Goal: Information Seeking & Learning: Learn about a topic

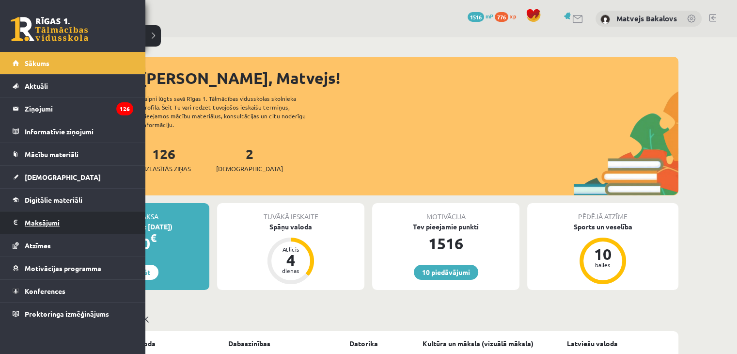
click at [52, 224] on legend "Maksājumi 0" at bounding box center [79, 222] width 109 height 22
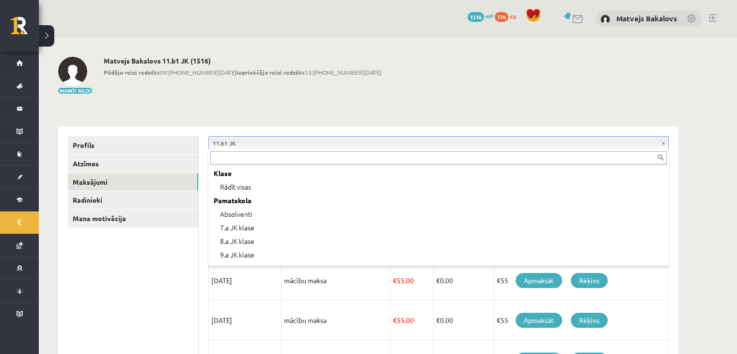
scroll to position [175, 0]
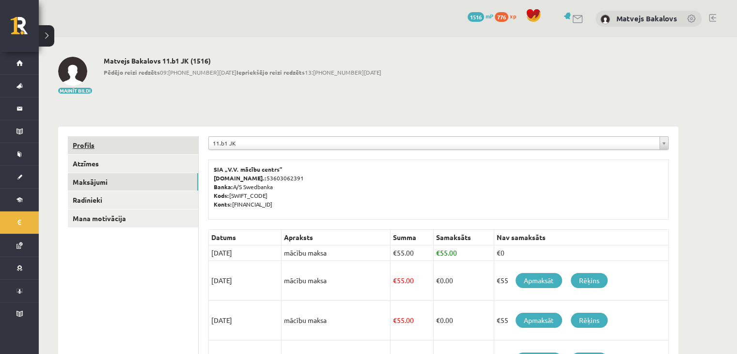
click at [141, 137] on link "Profils" at bounding box center [133, 145] width 130 height 18
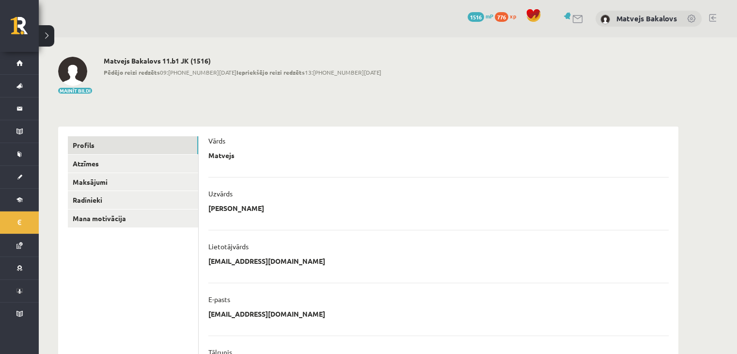
click at [173, 57] on h2 "Matvejs Bakalovs 11.b1 JK (1516)" at bounding box center [243, 61] width 278 height 8
click at [183, 64] on h2 "Matvejs Bakalovs 11.b1 JK (1516)" at bounding box center [243, 61] width 278 height 8
click at [184, 62] on h2 "Matvejs Bakalovs 11.b1 JK (1516)" at bounding box center [243, 61] width 278 height 8
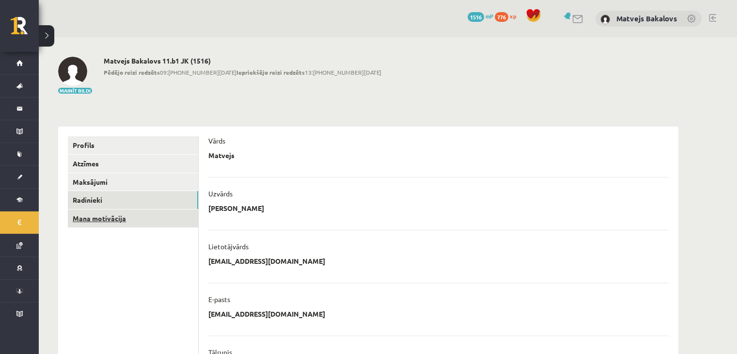
click at [139, 217] on link "Mana motivācija" at bounding box center [133, 218] width 130 height 18
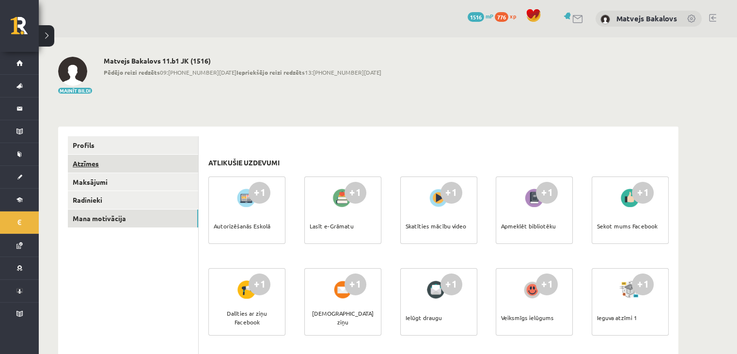
click at [114, 161] on link "Atzīmes" at bounding box center [133, 164] width 130 height 18
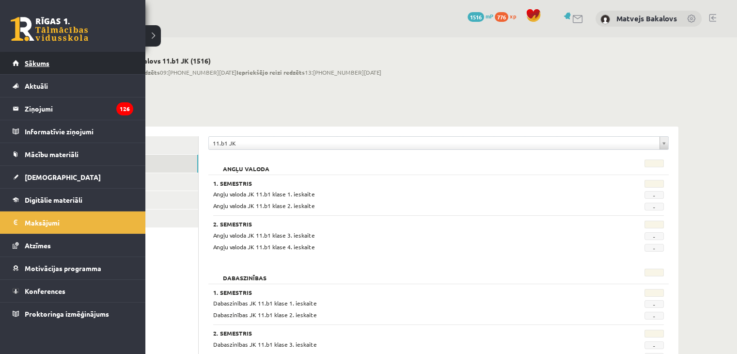
click at [31, 65] on span "Sākums" at bounding box center [37, 63] width 25 height 9
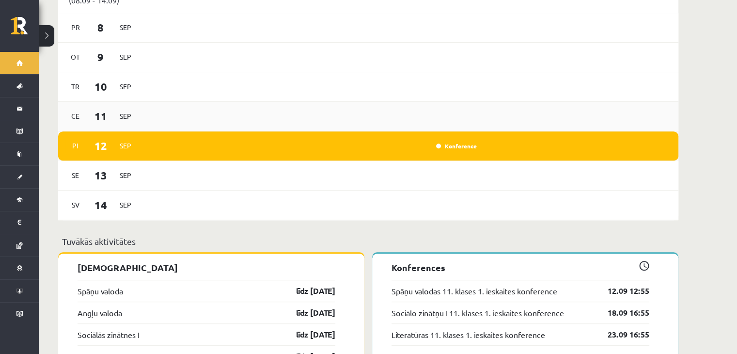
scroll to position [582, 0]
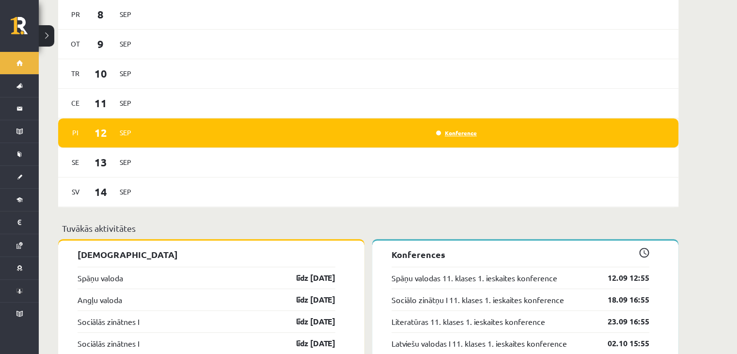
click at [462, 129] on link "Konference" at bounding box center [456, 133] width 41 height 8
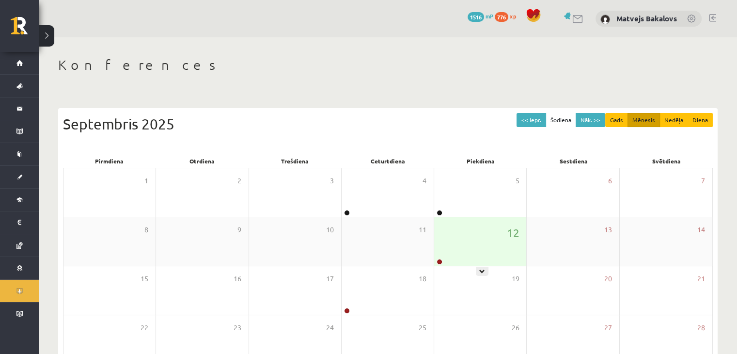
drag, startPoint x: 463, startPoint y: 262, endPoint x: 461, endPoint y: 256, distance: 5.9
click at [463, 261] on div "12" at bounding box center [480, 241] width 92 height 48
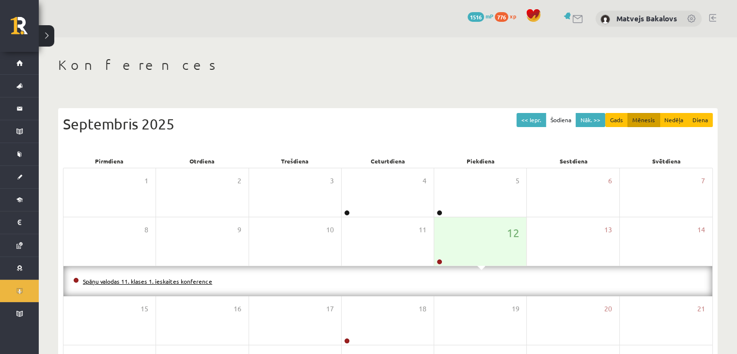
click at [182, 282] on link "Spāņu valodas 11. klases 1. ieskaites konference" at bounding box center [147, 281] width 129 height 8
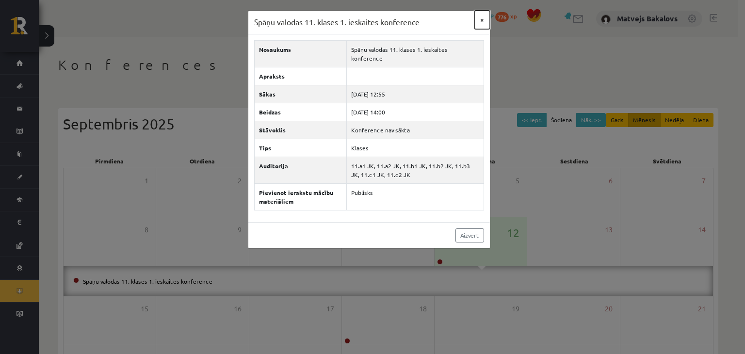
click at [487, 17] on button "×" at bounding box center [482, 20] width 16 height 18
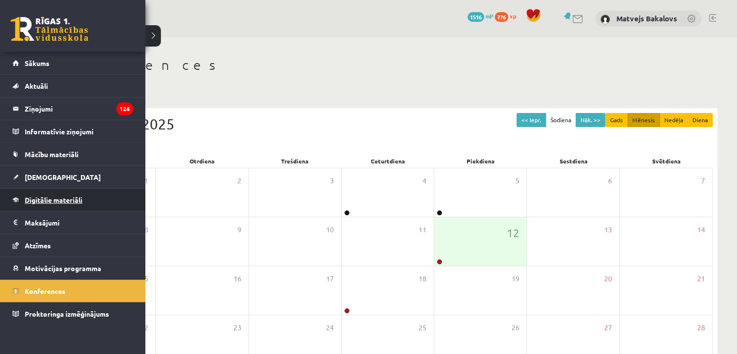
click at [30, 201] on span "Digitālie materiāli" at bounding box center [54, 199] width 58 height 9
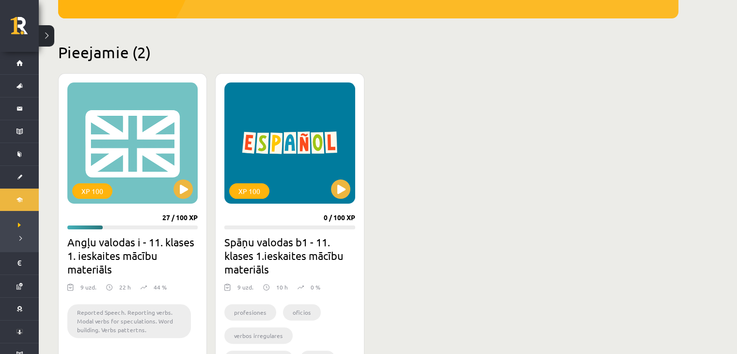
scroll to position [242, 0]
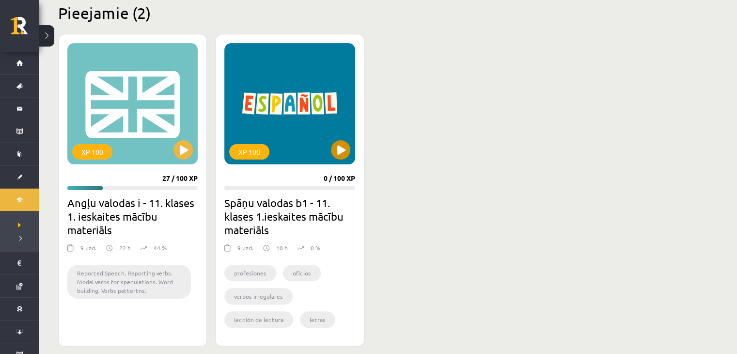
click at [344, 140] on div "XP 100" at bounding box center [289, 103] width 130 height 121
click at [334, 141] on div "XP 100" at bounding box center [289, 103] width 130 height 121
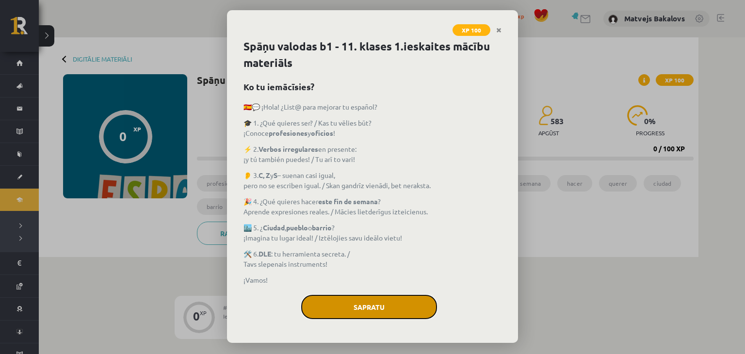
click at [349, 304] on button "Sapratu" at bounding box center [369, 307] width 136 height 24
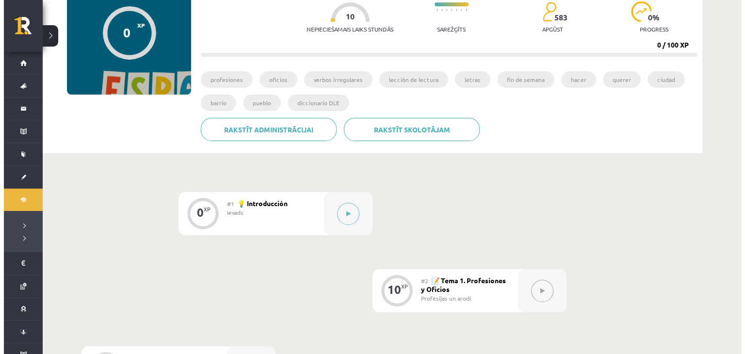
scroll to position [145, 0]
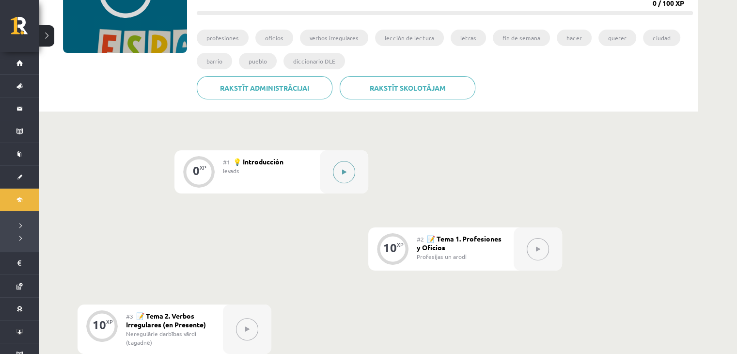
click at [347, 167] on button at bounding box center [344, 172] width 22 height 22
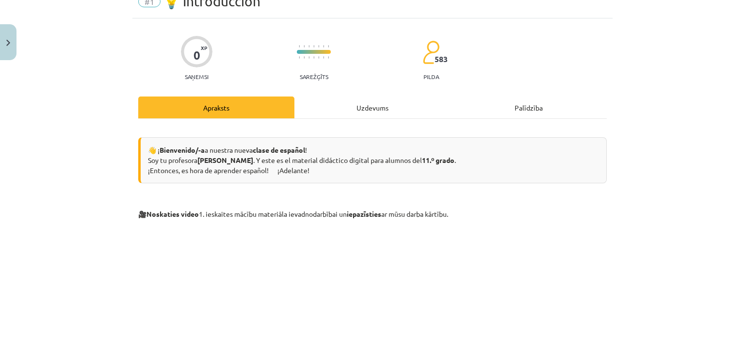
scroll to position [0, 0]
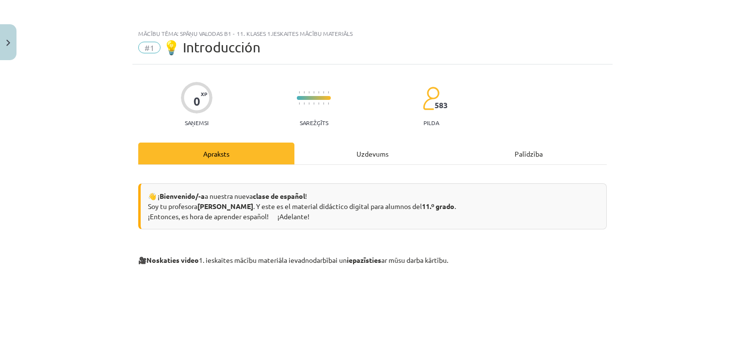
click at [348, 154] on div "Uzdevums" at bounding box center [372, 154] width 156 height 22
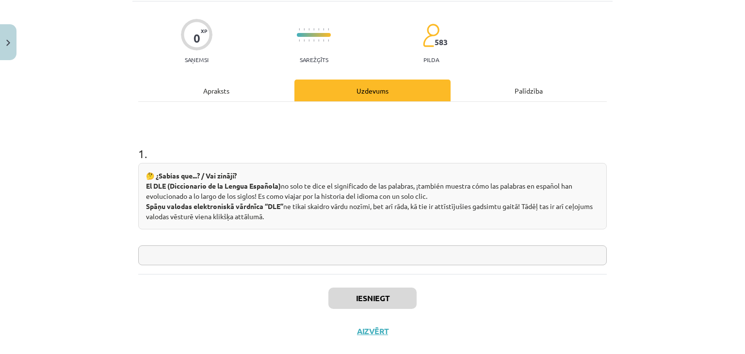
scroll to position [80, 0]
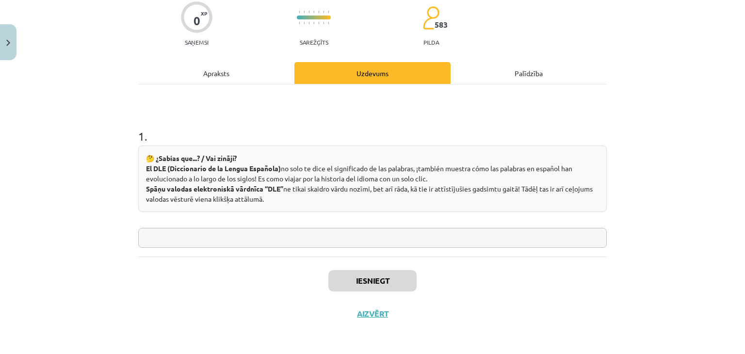
click at [357, 245] on input "text" at bounding box center [372, 238] width 468 height 20
type input "**"
click at [383, 280] on button "Iesniegt" at bounding box center [372, 280] width 88 height 21
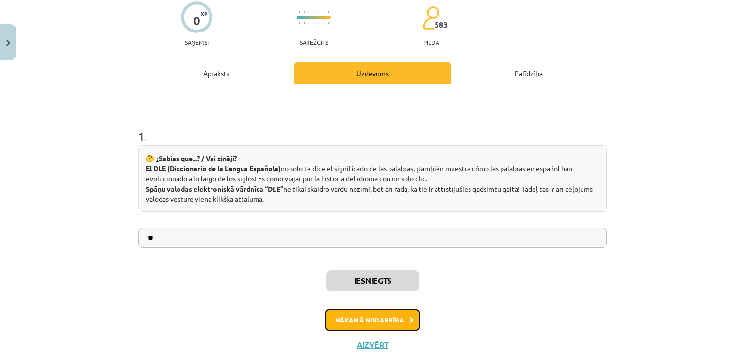
click at [392, 309] on button "Nākamā nodarbība" at bounding box center [372, 320] width 95 height 22
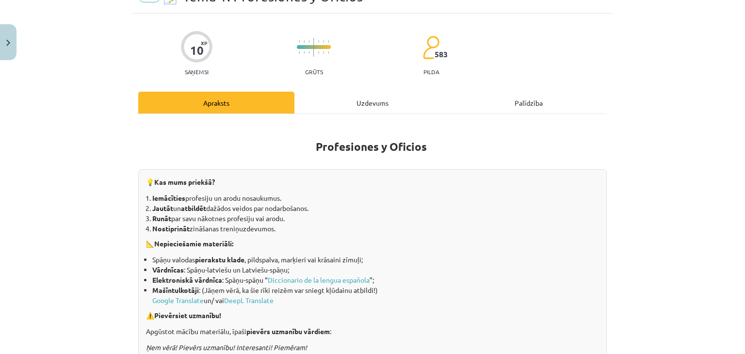
scroll to position [24, 0]
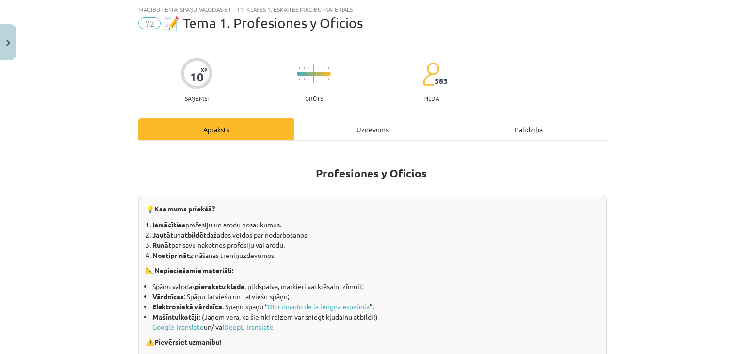
click at [372, 121] on div "Uzdevums" at bounding box center [372, 129] width 156 height 22
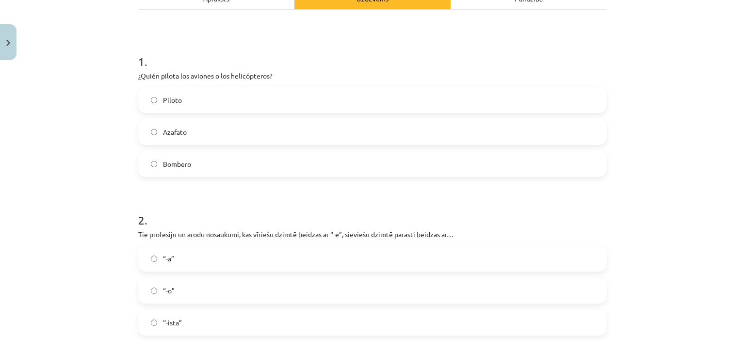
scroll to position [170, 0]
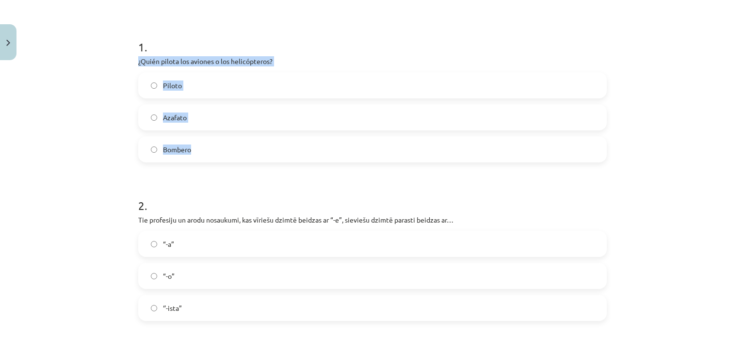
drag, startPoint x: 128, startPoint y: 60, endPoint x: 256, endPoint y: 134, distance: 147.8
copy div "¿Quién pilota los aviones o los helicópteros? Piloto Azafato Bombero"
click at [169, 82] on span "Piloto" at bounding box center [172, 85] width 19 height 10
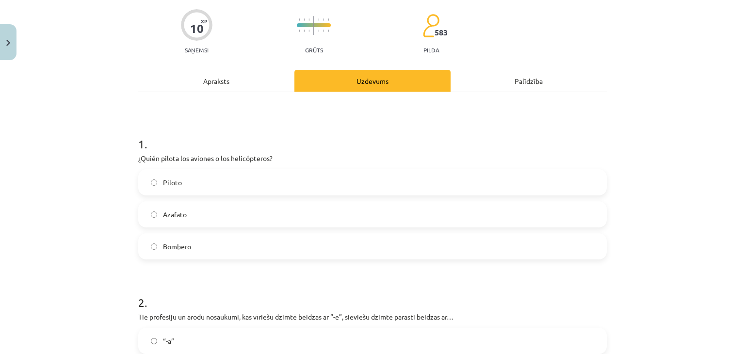
scroll to position [0, 0]
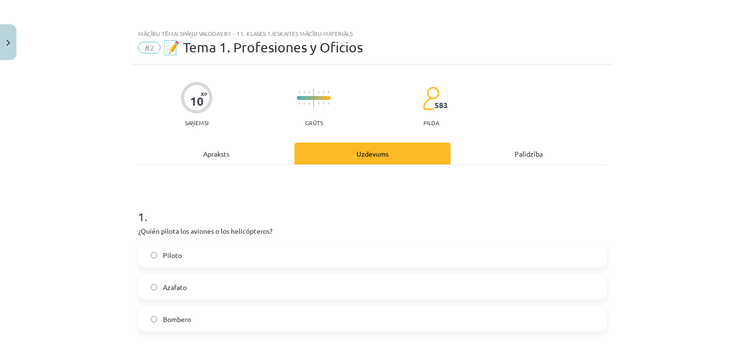
click at [232, 161] on div "Apraksts" at bounding box center [216, 154] width 156 height 22
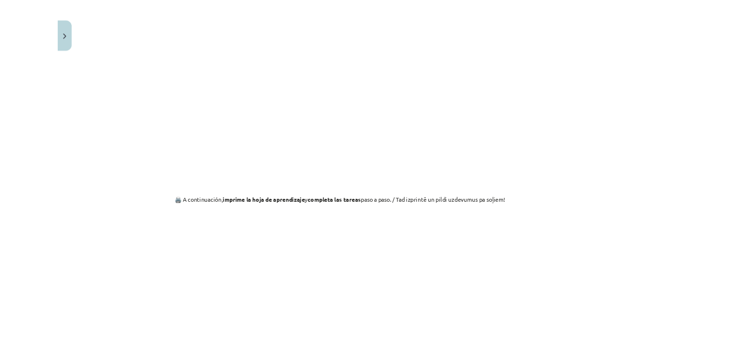
scroll to position [685, 0]
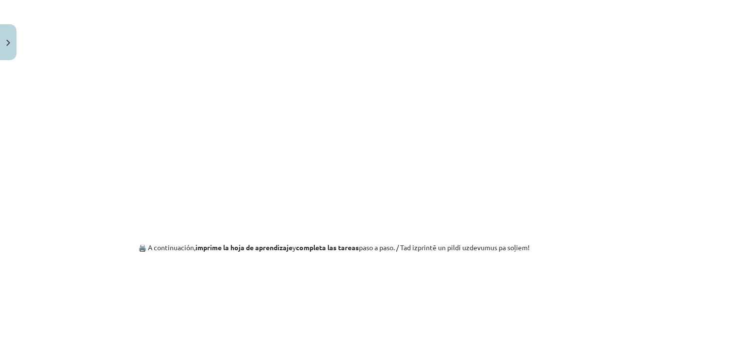
click at [561, 221] on div "Profesiones y Oficios 💡 Kas mums priekšā? Iemācīties profesiju un arodu nosauku…" at bounding box center [372, 29] width 468 height 1080
